Goal: Task Accomplishment & Management: Manage account settings

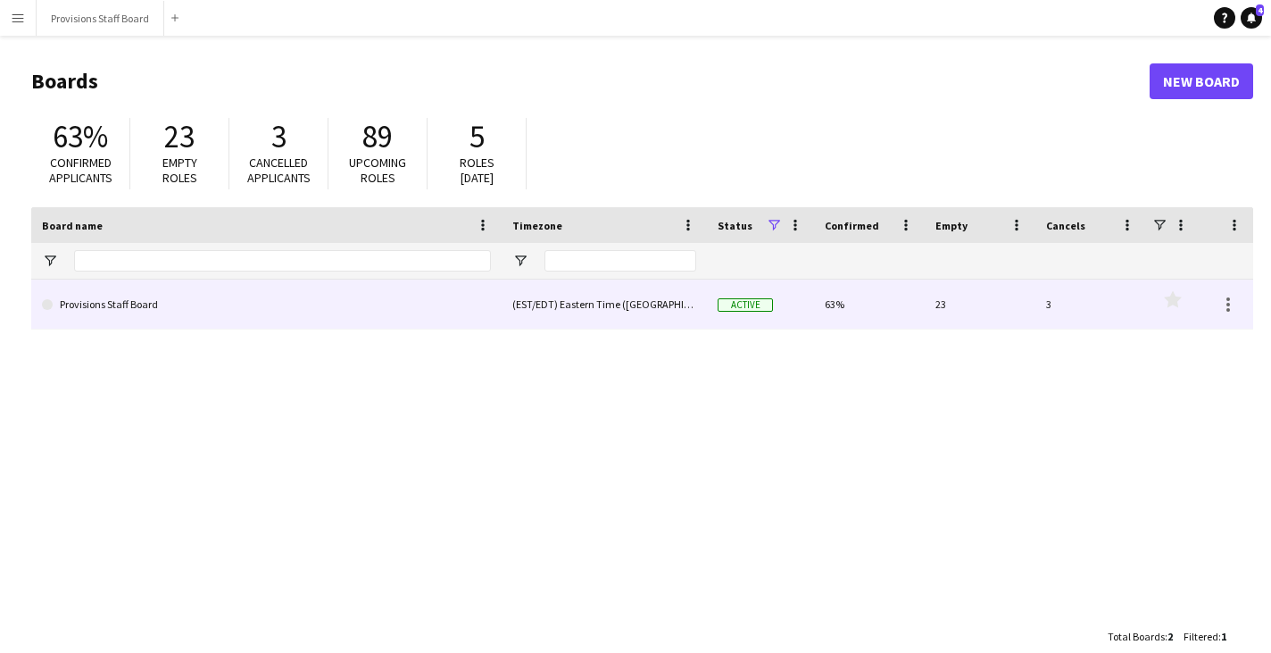
click at [320, 318] on link "Provisions Staff Board" at bounding box center [266, 304] width 449 height 50
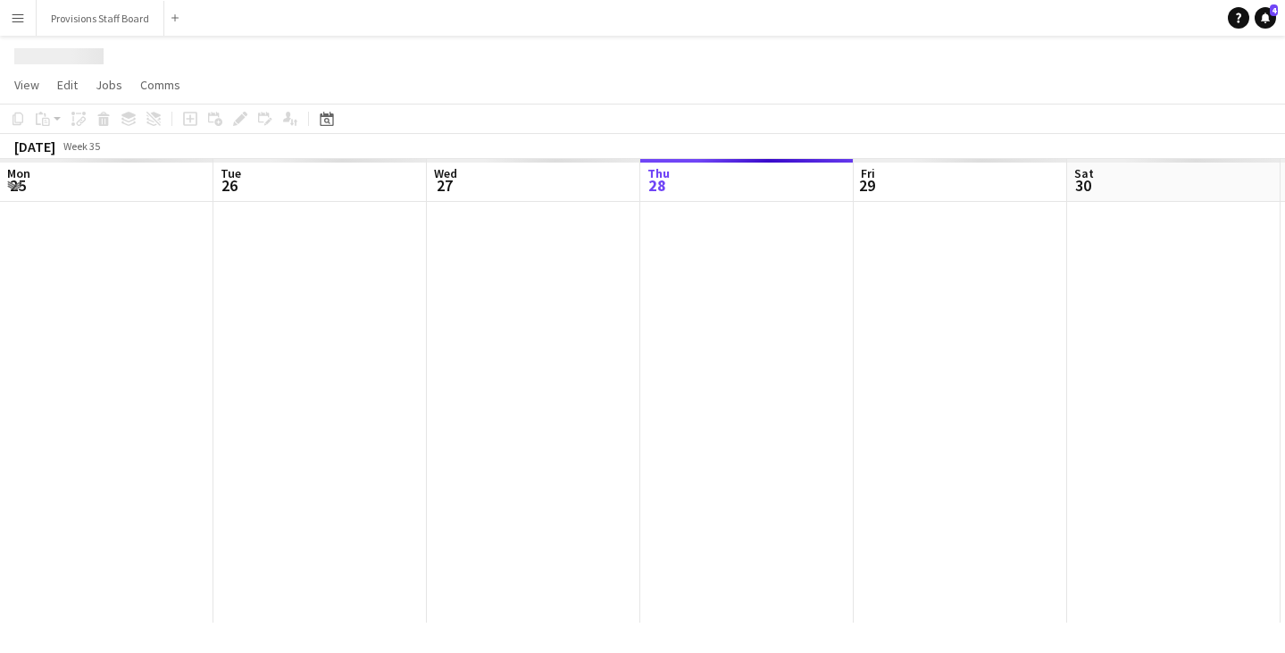
click at [320, 318] on div at bounding box center [1175, 412] width 2351 height 420
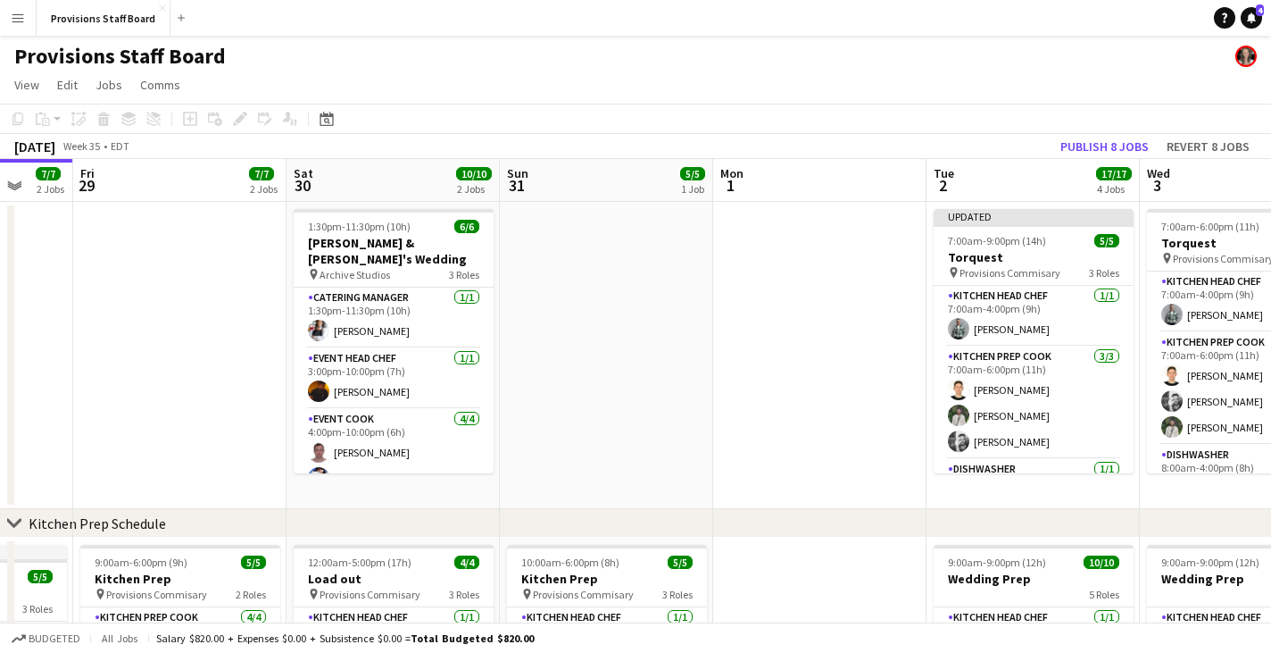
drag, startPoint x: 1208, startPoint y: 192, endPoint x: 763, endPoint y: 208, distance: 444.9
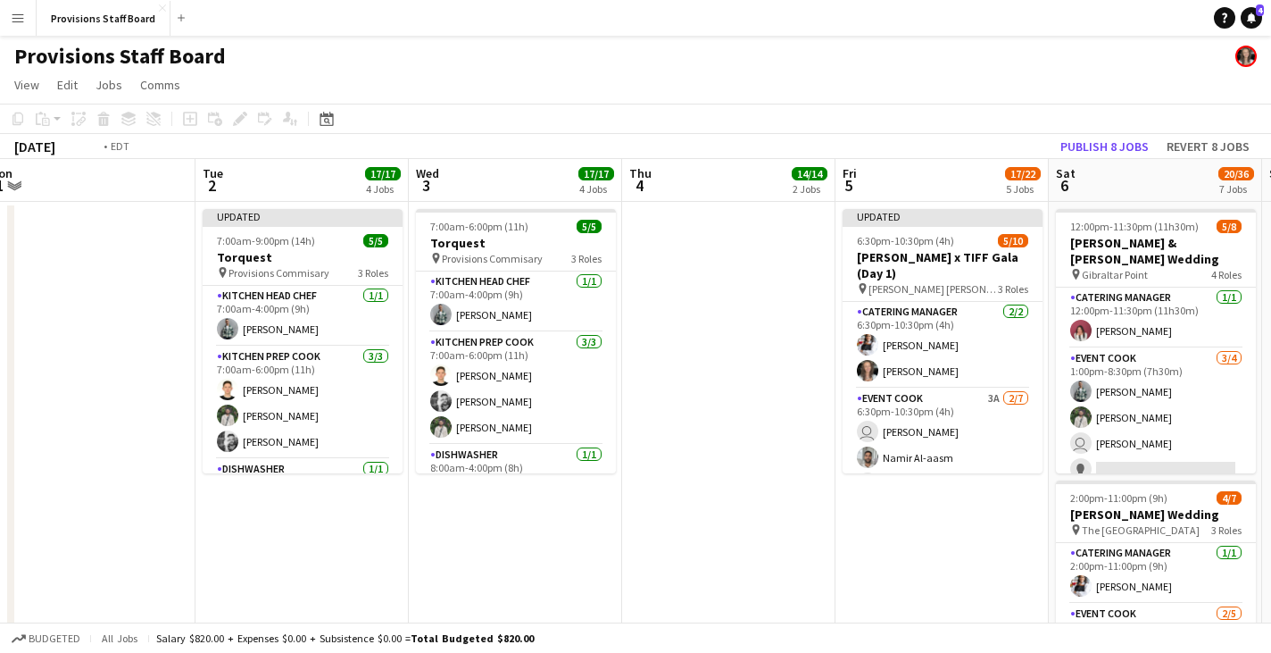
drag, startPoint x: 1186, startPoint y: 181, endPoint x: 281, endPoint y: 196, distance: 905.3
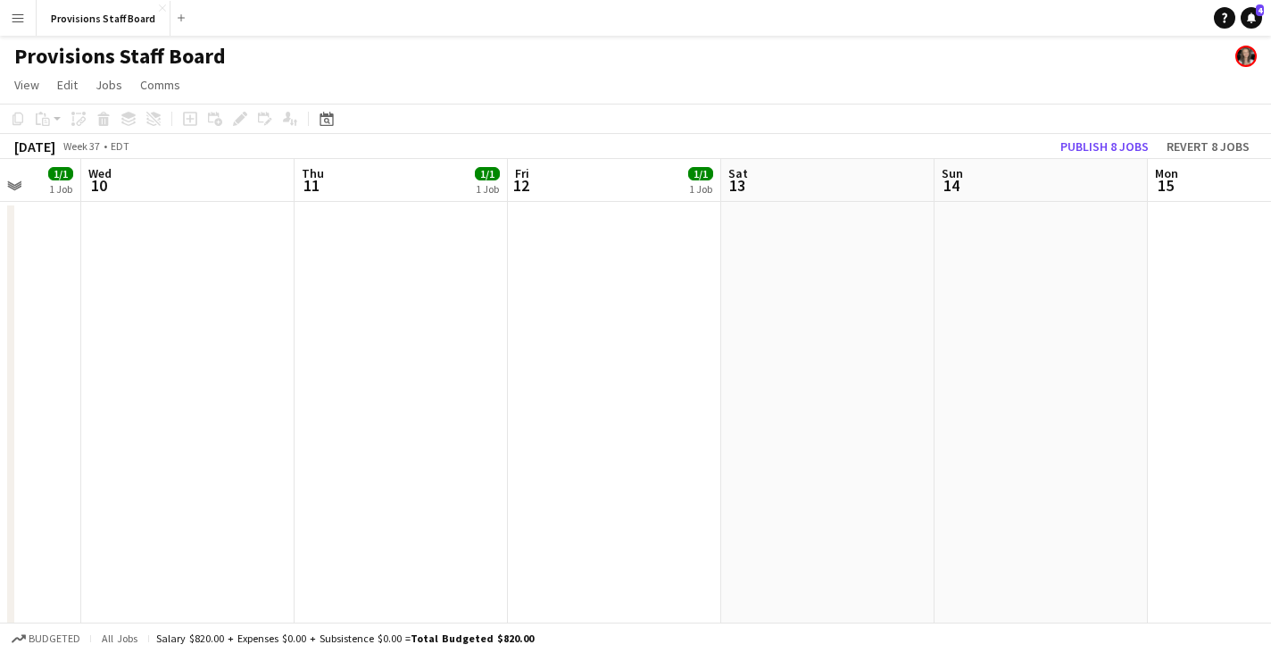
drag, startPoint x: 1161, startPoint y: 196, endPoint x: 118, endPoint y: 184, distance: 1043.6
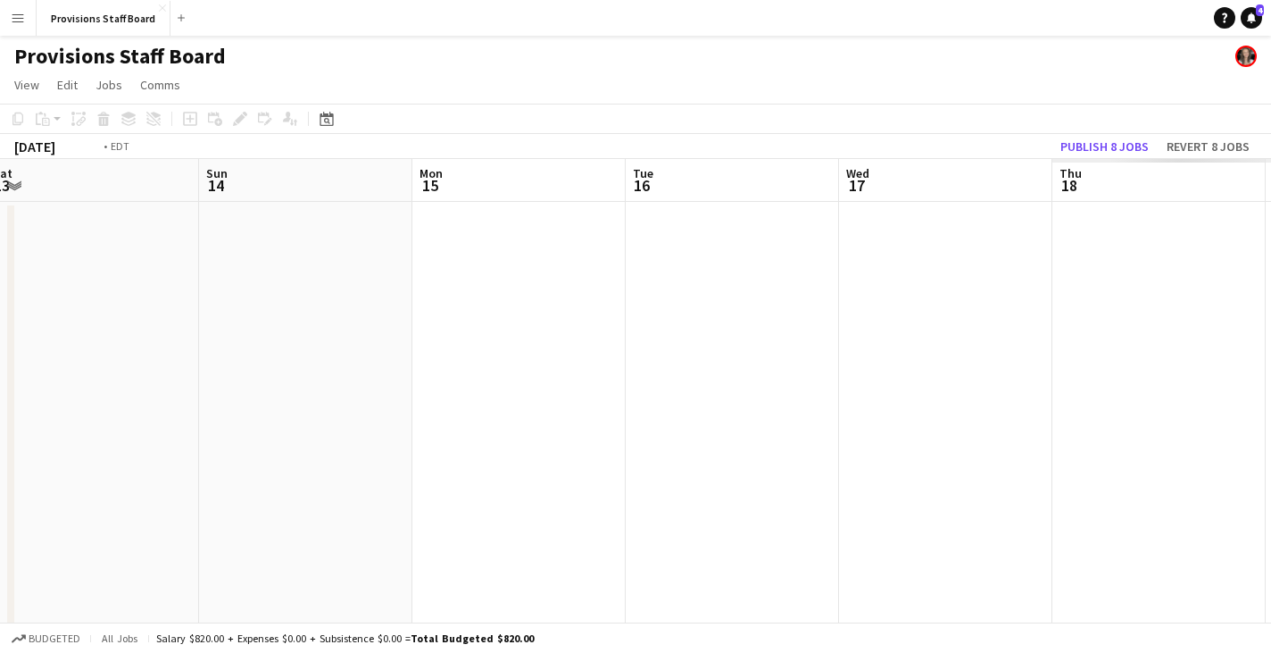
drag, startPoint x: 1177, startPoint y: 179, endPoint x: -1, endPoint y: 204, distance: 1178.6
drag, startPoint x: 1127, startPoint y: 171, endPoint x: 109, endPoint y: 194, distance: 1018.8
drag, startPoint x: 1246, startPoint y: 184, endPoint x: 76, endPoint y: 195, distance: 1170.4
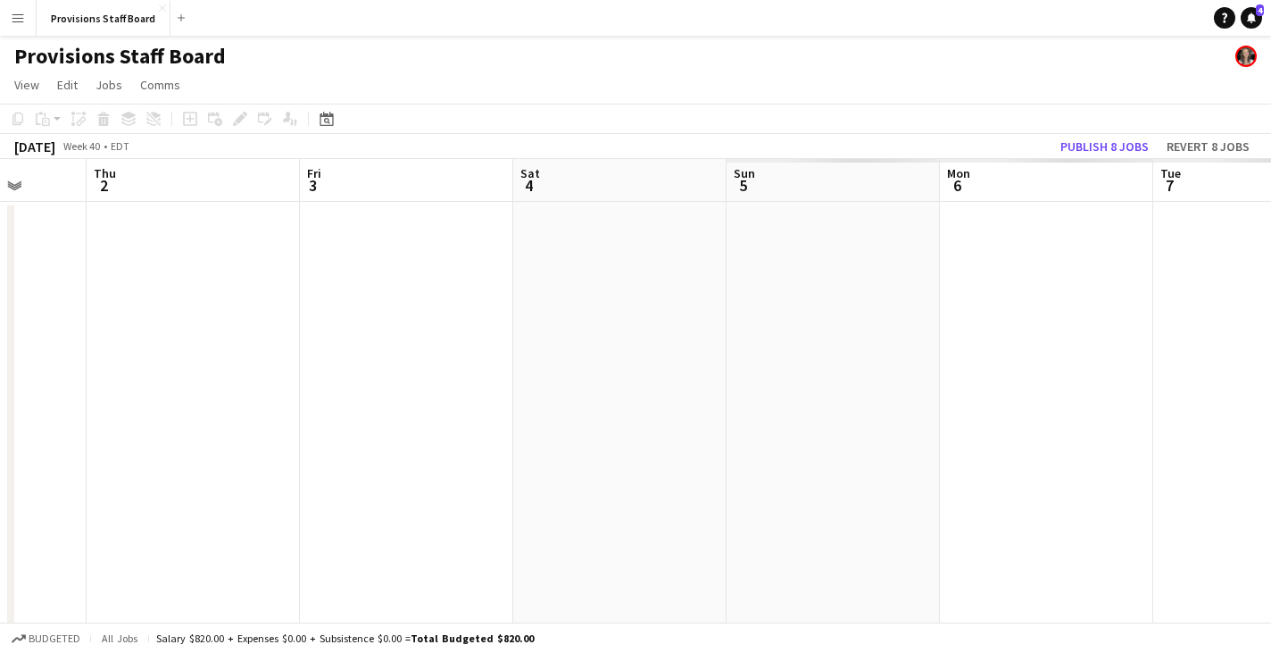
scroll to position [0, 682]
drag, startPoint x: 1236, startPoint y: 179, endPoint x: -1, endPoint y: 194, distance: 1237.4
drag, startPoint x: 1043, startPoint y: 187, endPoint x: -1, endPoint y: 190, distance: 1043.6
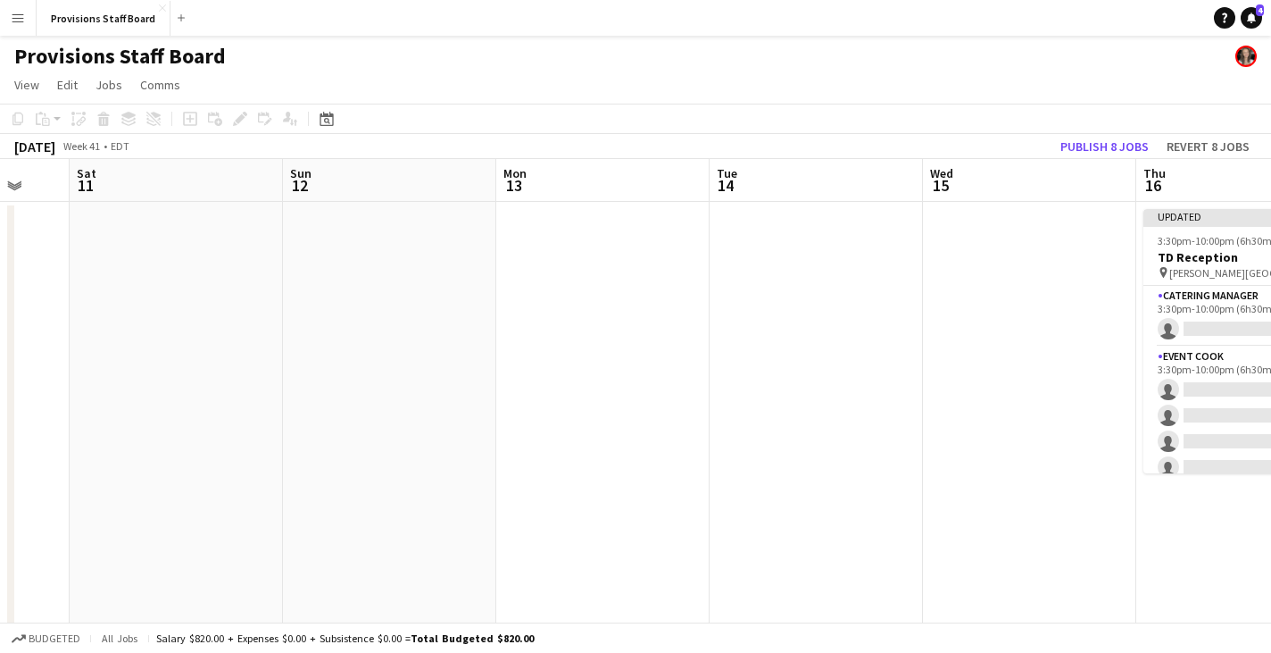
scroll to position [0, 581]
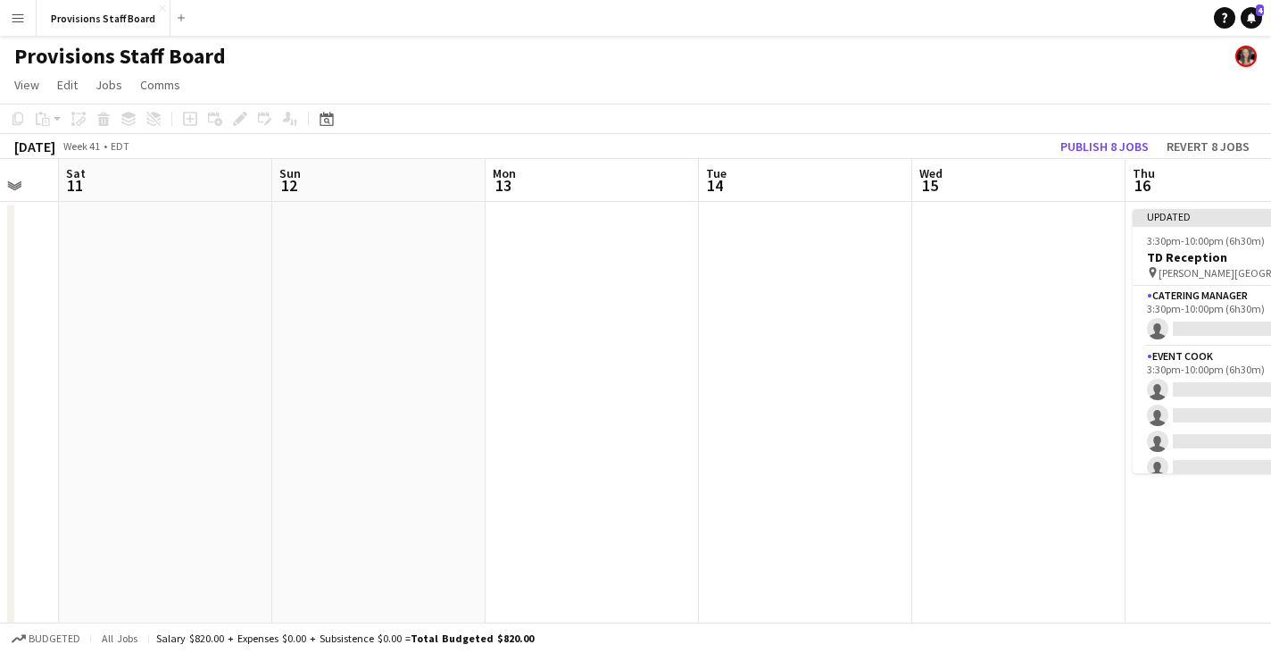
drag, startPoint x: 1220, startPoint y: 192, endPoint x: 137, endPoint y: 188, distance: 1083.7
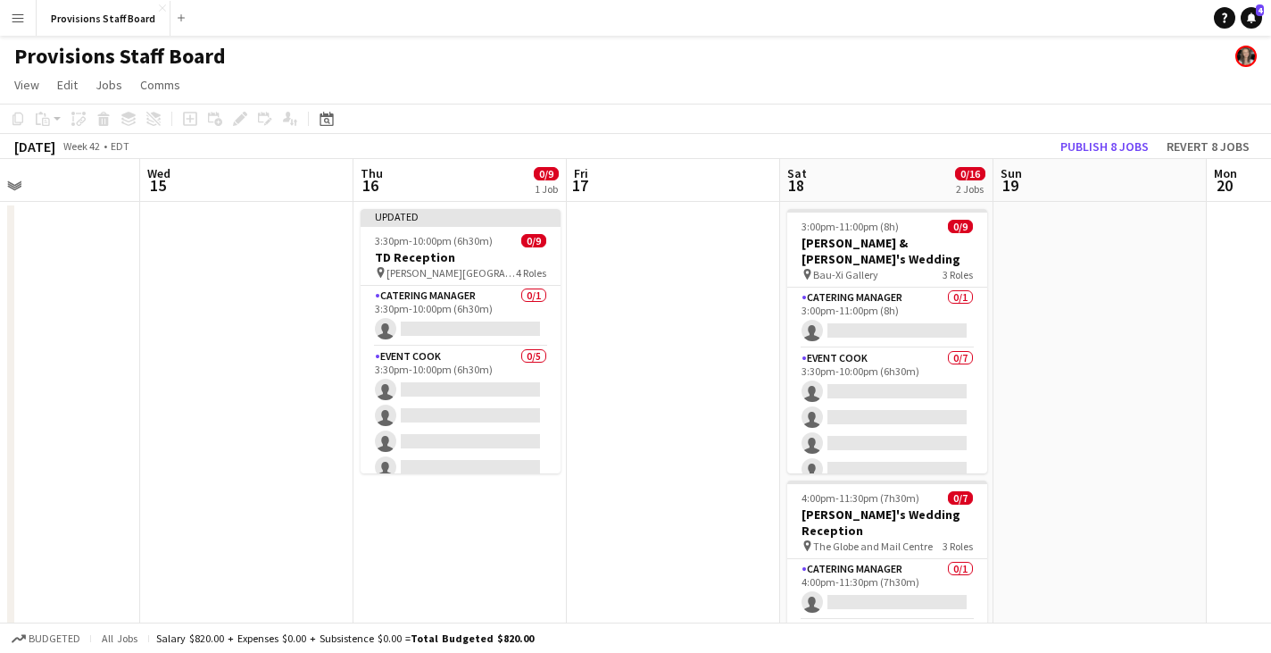
scroll to position [0, 716]
drag, startPoint x: 759, startPoint y: 204, endPoint x: 212, endPoint y: 226, distance: 547.6
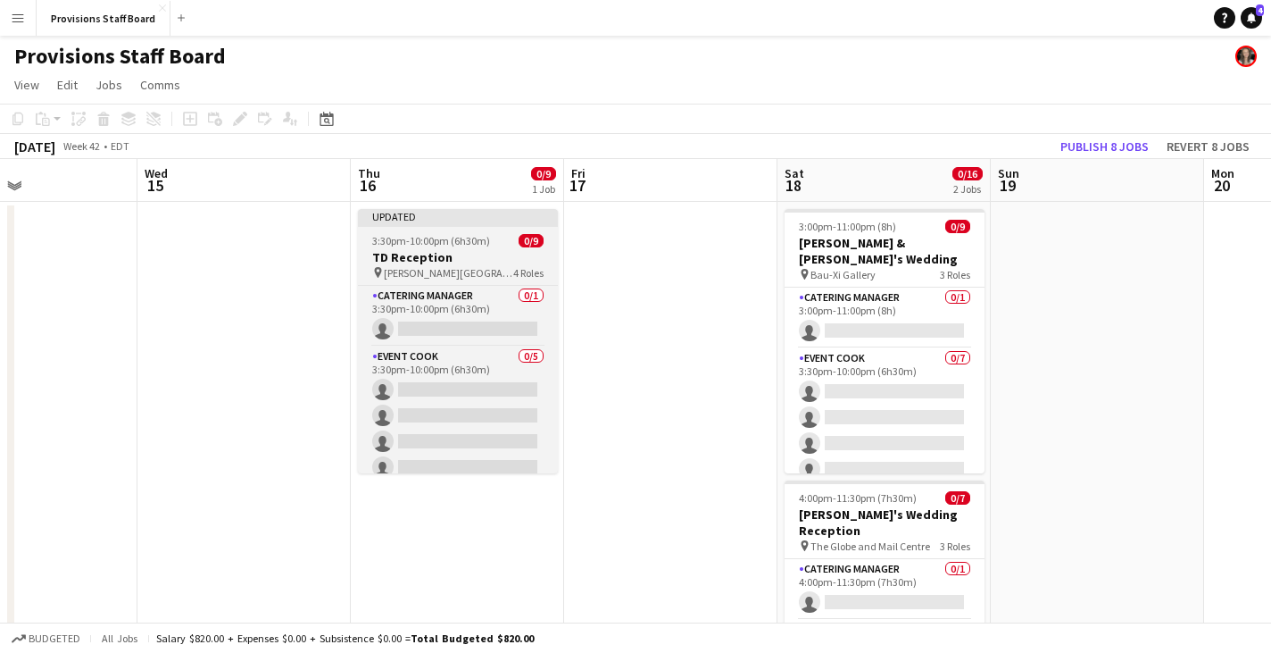
click at [467, 259] on h3 "TD Reception" at bounding box center [458, 257] width 200 height 16
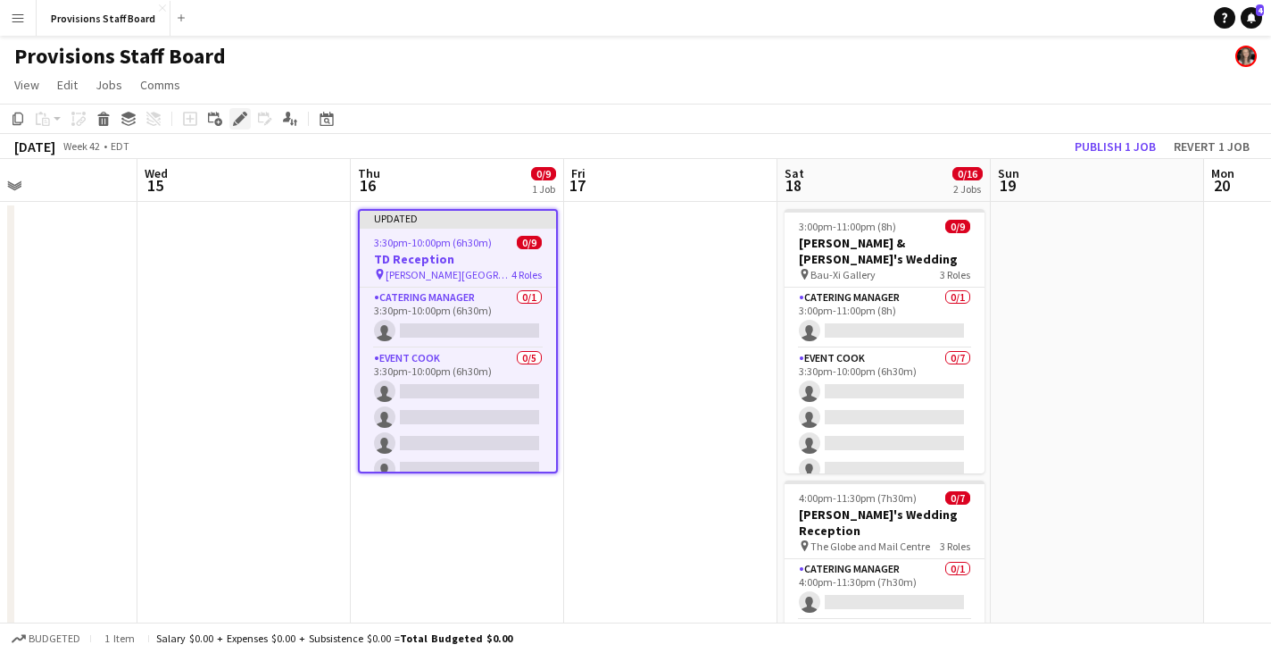
click at [245, 117] on icon "Edit" at bounding box center [240, 119] width 14 height 14
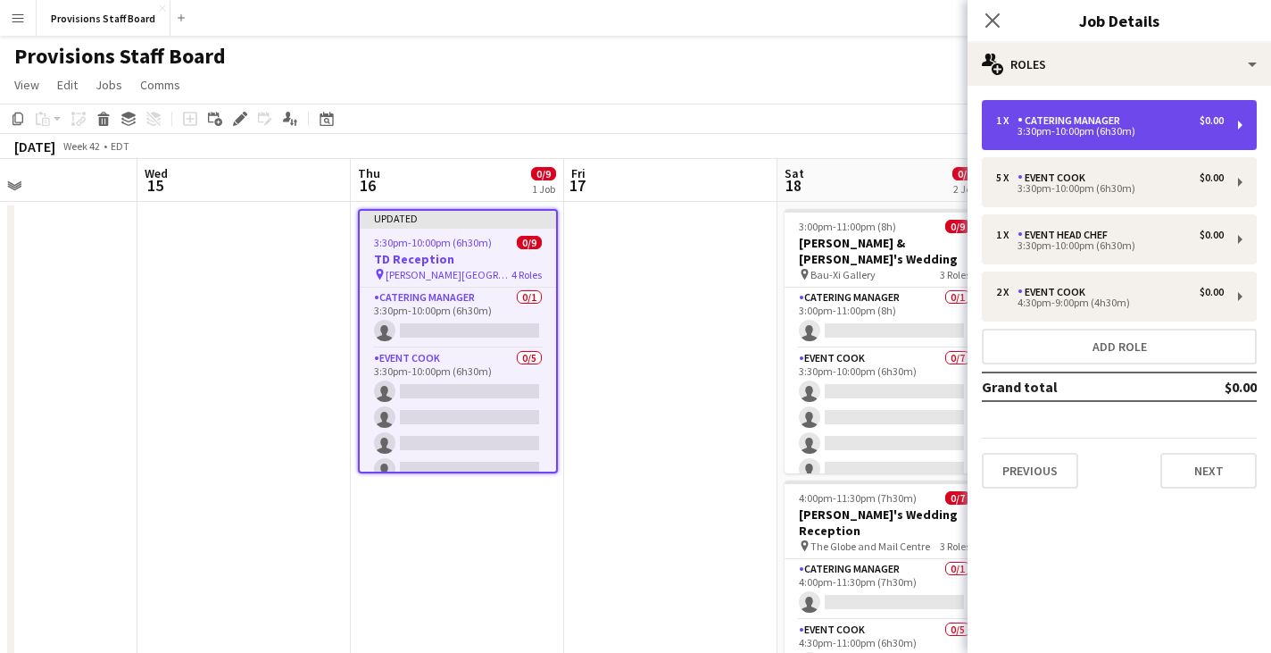
click at [1087, 144] on div "1 x Catering Manager $0.00 3:30pm-10:00pm (6h30m)" at bounding box center [1119, 125] width 275 height 50
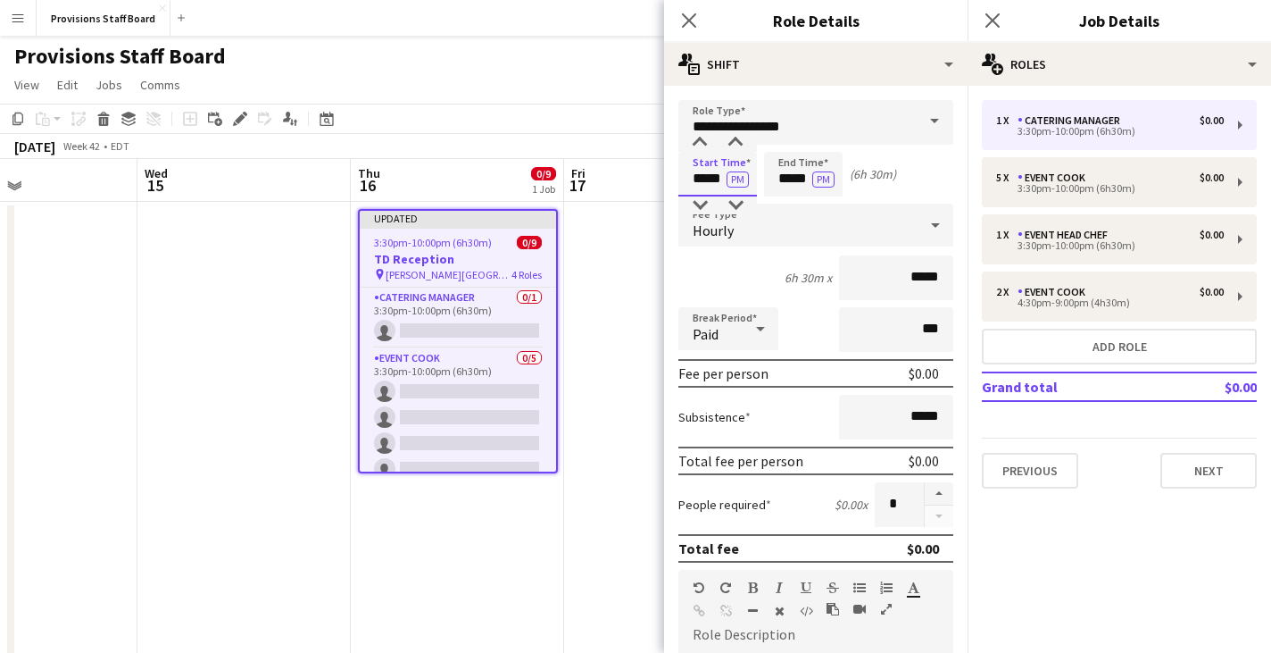
drag, startPoint x: 712, startPoint y: 180, endPoint x: 726, endPoint y: 179, distance: 13.5
click at [722, 179] on input "*****" at bounding box center [717, 174] width 79 height 45
type input "*****"
click at [1039, 612] on mat-expansion-panel "pencil3 General details 1 x Catering Manager $0.00 3:30pm-10:00pm (6h30m) 5 x E…" at bounding box center [1120, 369] width 304 height 567
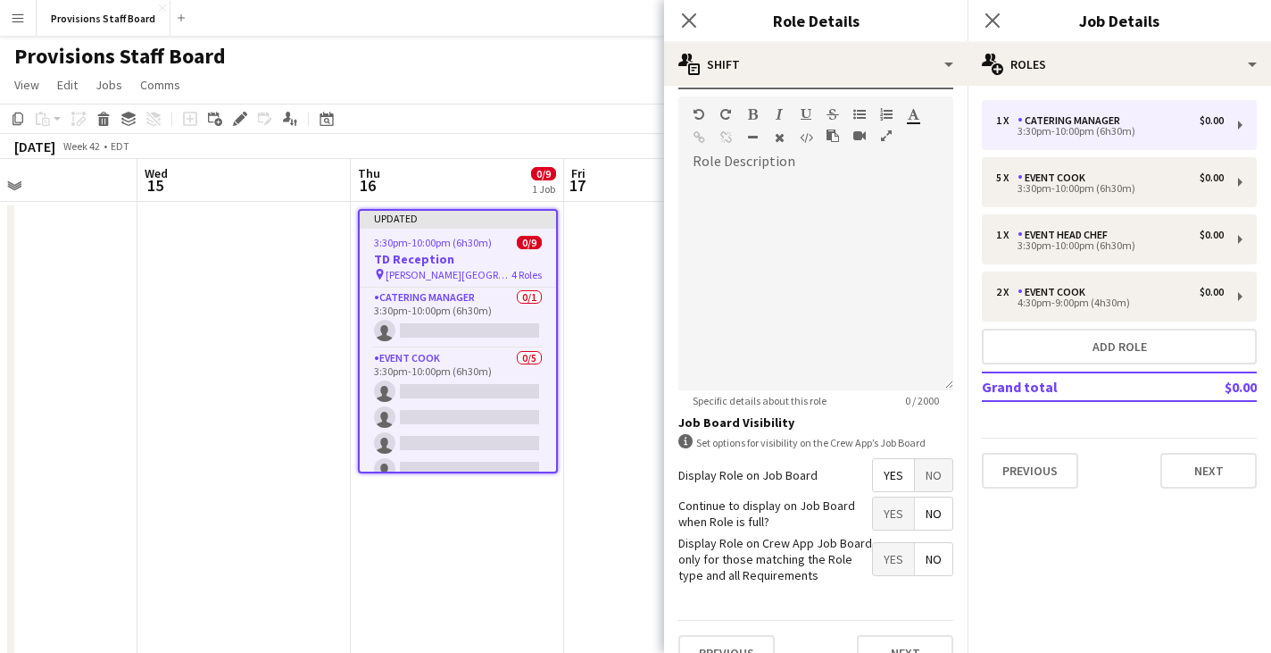
scroll to position [504, 0]
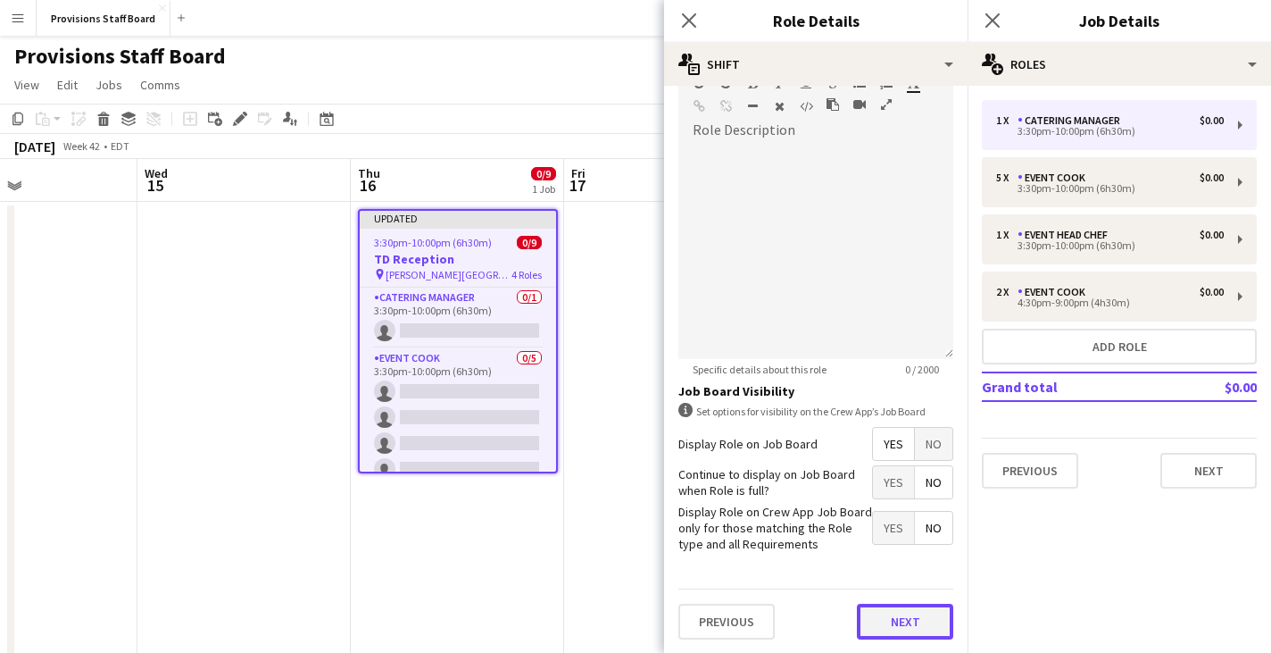
click at [890, 619] on button "Next" at bounding box center [905, 621] width 96 height 36
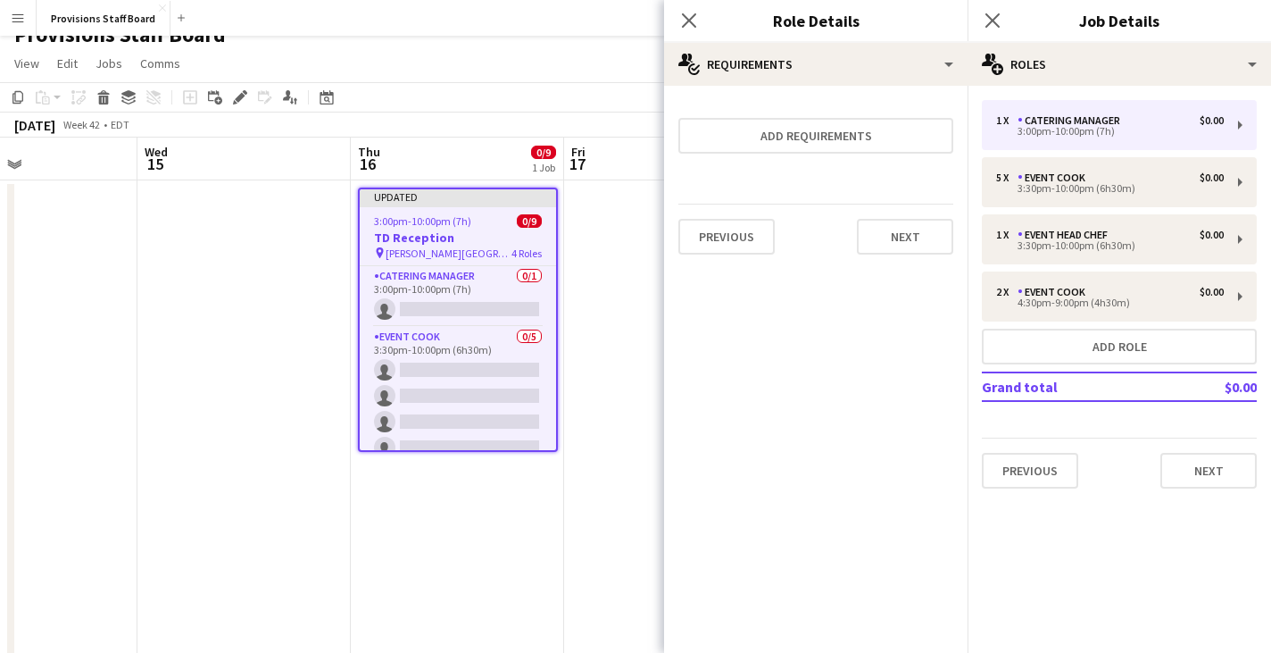
scroll to position [0, 0]
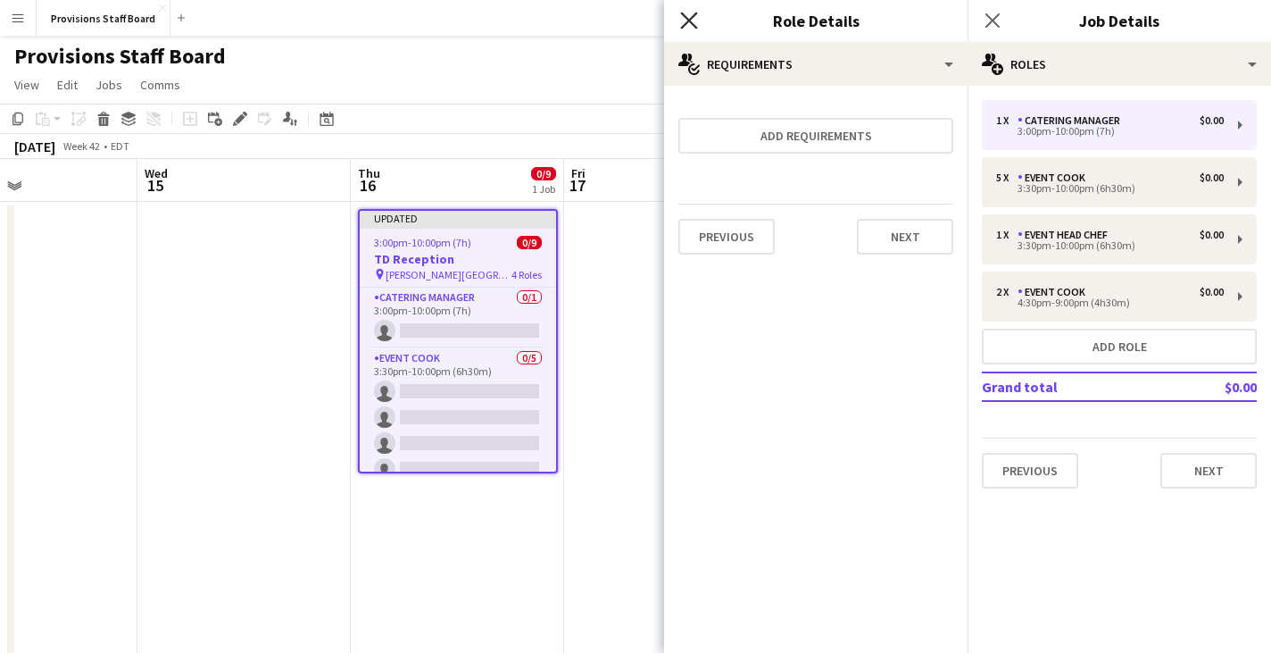
click at [693, 26] on icon at bounding box center [688, 20] width 17 height 17
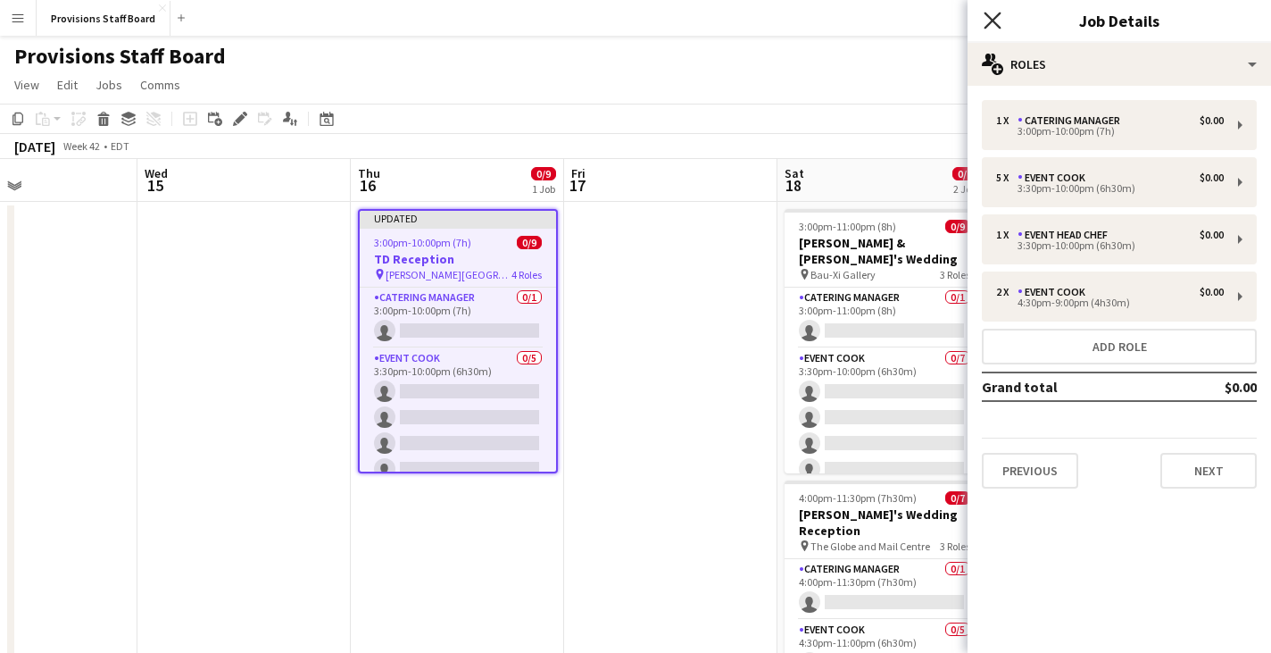
click at [997, 21] on icon "Close pop-in" at bounding box center [992, 20] width 17 height 17
